Goal: Task Accomplishment & Management: Use online tool/utility

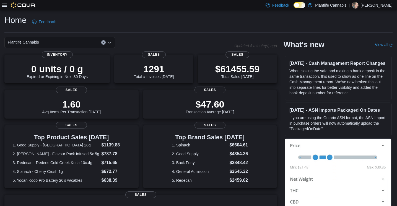
click at [6, 6] on icon at bounding box center [4, 5] width 4 height 4
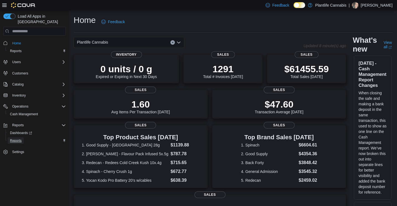
click at [20, 138] on span "Reports" at bounding box center [16, 141] width 12 height 7
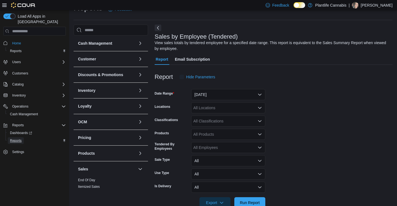
scroll to position [19, 0]
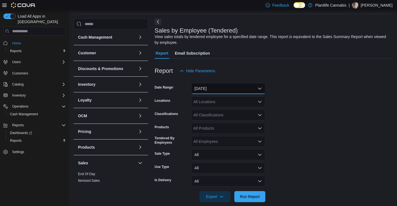
click at [210, 89] on button "Yesterday" at bounding box center [228, 88] width 74 height 11
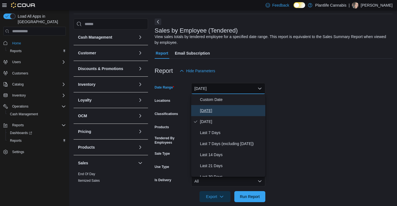
click at [204, 109] on span "Today" at bounding box center [231, 111] width 63 height 7
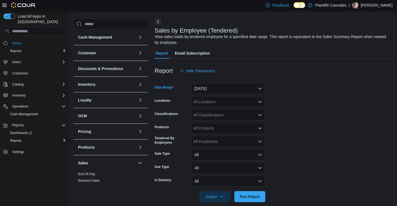
click at [204, 101] on div "All Locations" at bounding box center [228, 101] width 74 height 11
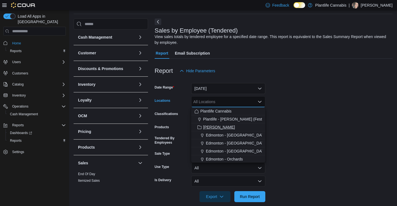
click at [208, 125] on span "Ashton" at bounding box center [219, 128] width 32 height 6
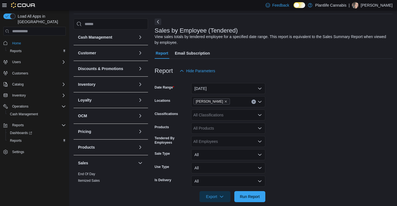
click at [303, 122] on form "Date Range Today Locations Ashton Classifications All Classifications Products …" at bounding box center [274, 140] width 238 height 126
click at [4, 6] on icon at bounding box center [4, 5] width 4 height 4
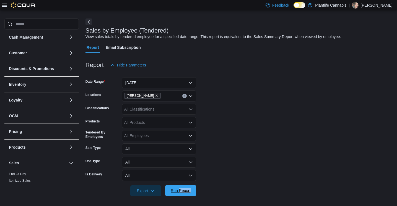
click at [182, 192] on span "Run Report" at bounding box center [181, 191] width 20 height 6
click at [291, 82] on form "Date Range Today Locations Ashton Classifications All Classifications Products …" at bounding box center [238, 134] width 307 height 126
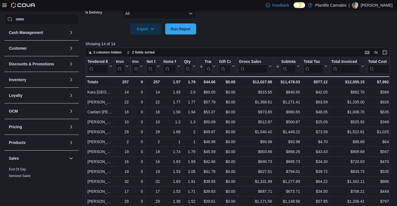
scroll to position [170, 0]
